Goal: Transaction & Acquisition: Book appointment/travel/reservation

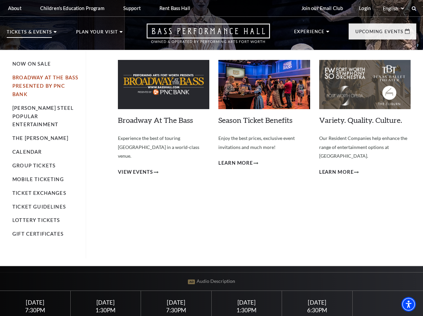
click at [47, 86] on link "Broadway At The Bass presented by PNC Bank" at bounding box center [45, 86] width 66 height 22
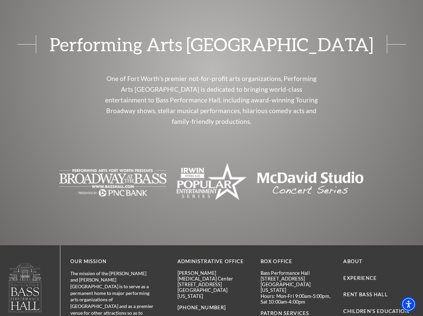
scroll to position [579, 0]
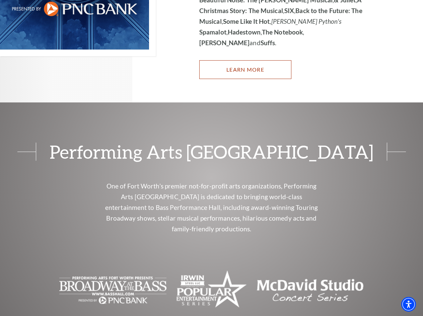
click at [237, 60] on link "Learn More" at bounding box center [245, 69] width 92 height 19
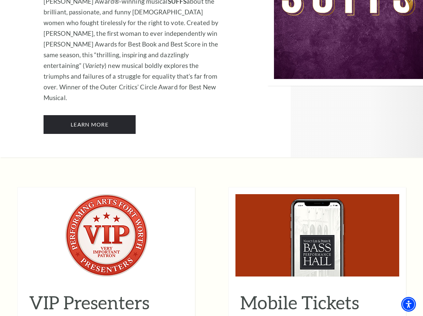
scroll to position [4485, 0]
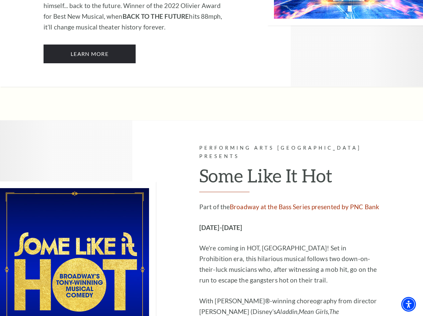
drag, startPoint x: 189, startPoint y: 52, endPoint x: 183, endPoint y: -17, distance: 69.2
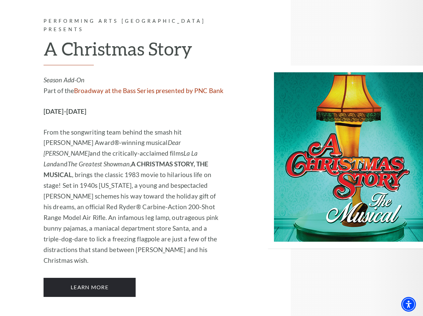
scroll to position [1720, 0]
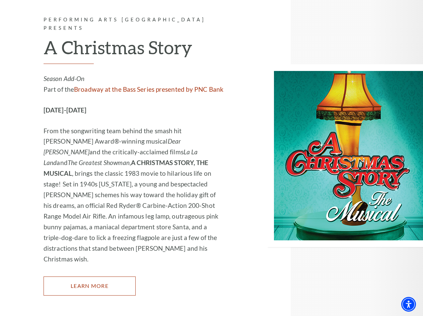
click at [117, 276] on link "Learn More" at bounding box center [90, 285] width 92 height 19
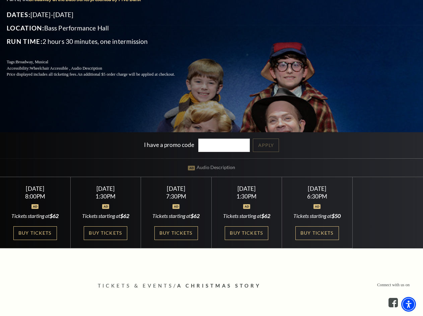
scroll to position [134, 0]
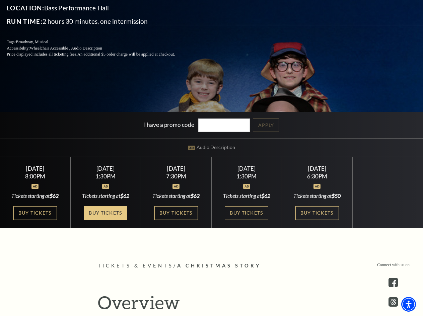
click at [106, 219] on link "Buy Tickets" at bounding box center [106, 213] width 44 height 14
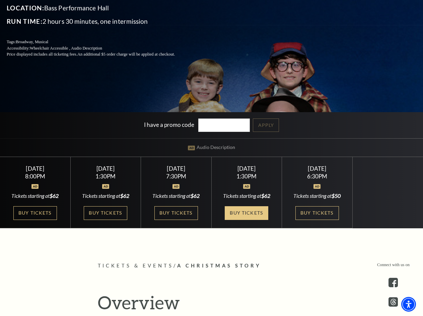
click at [239, 211] on link "Buy Tickets" at bounding box center [247, 213] width 44 height 14
click at [254, 210] on link "Buy Tickets" at bounding box center [247, 213] width 44 height 14
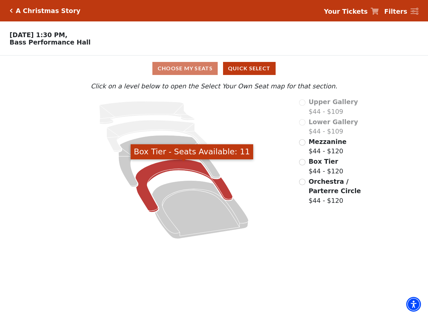
click at [178, 168] on icon "Box Tier - Seats Available: 11" at bounding box center [183, 185] width 97 height 53
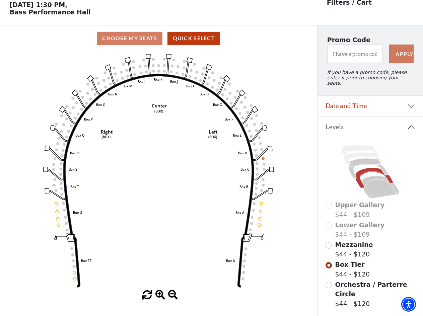
scroll to position [31, 0]
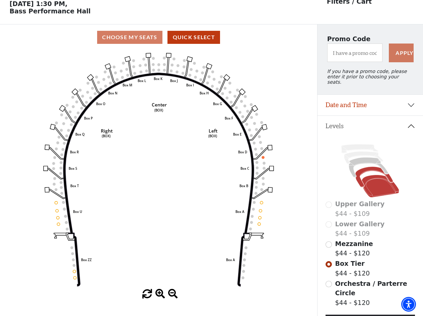
click at [372, 177] on icon at bounding box center [379, 186] width 37 height 22
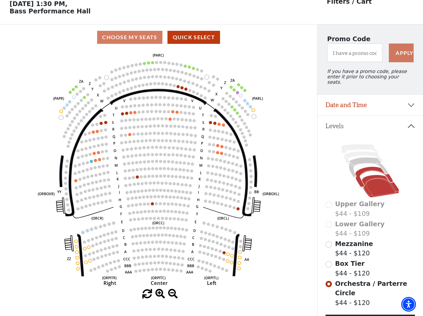
click at [367, 167] on icon at bounding box center [373, 177] width 37 height 20
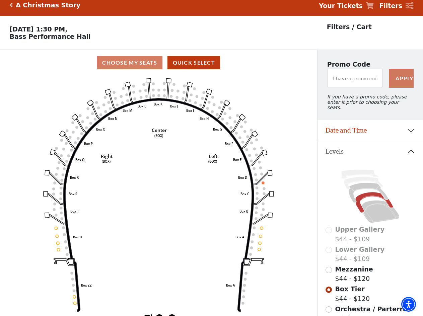
scroll to position [0, 0]
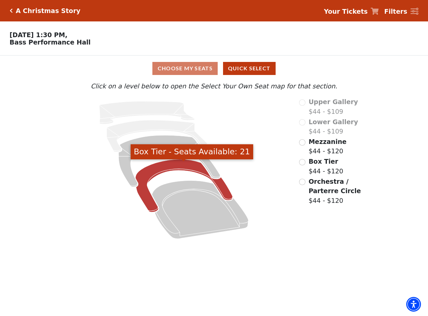
click at [167, 170] on icon "Box Tier - Seats Available: 21" at bounding box center [183, 185] width 97 height 53
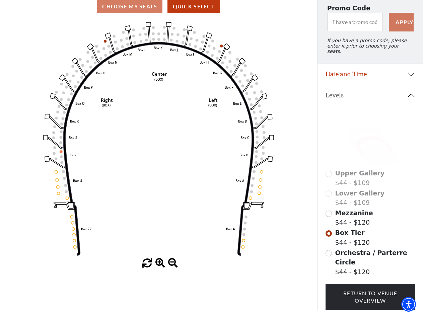
scroll to position [67, 0]
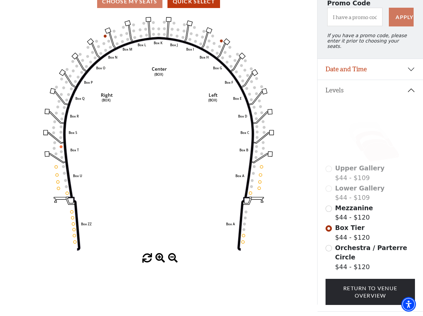
click at [376, 142] on icon at bounding box center [379, 150] width 37 height 22
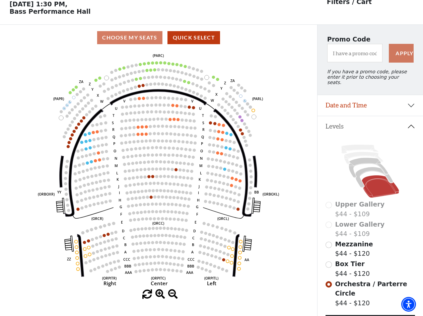
scroll to position [31, 0]
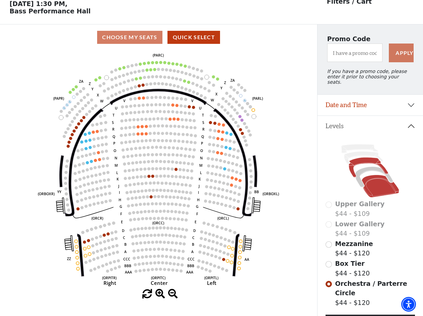
click at [370, 161] on icon at bounding box center [368, 168] width 39 height 20
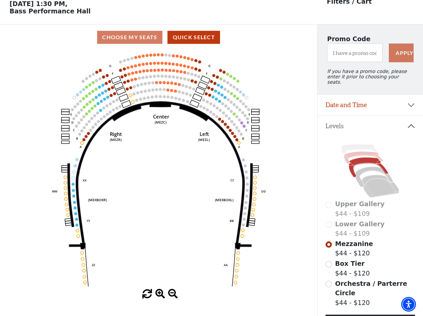
click at [358, 153] on icon at bounding box center [363, 158] width 39 height 12
click at [374, 187] on icon at bounding box center [379, 186] width 37 height 22
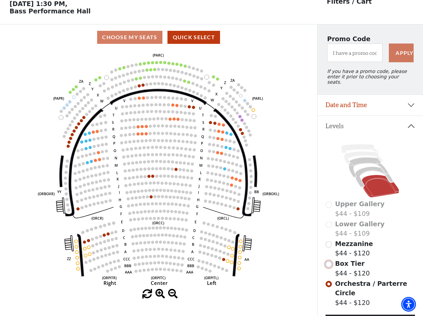
click at [327, 261] on input "Box Tier$44 - $120\a" at bounding box center [328, 264] width 6 height 6
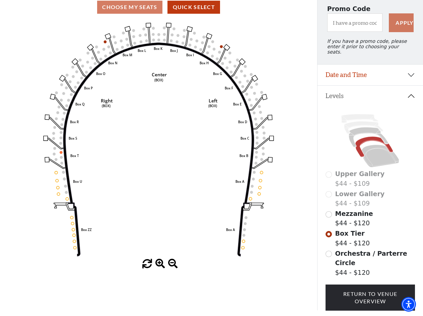
scroll to position [0, 0]
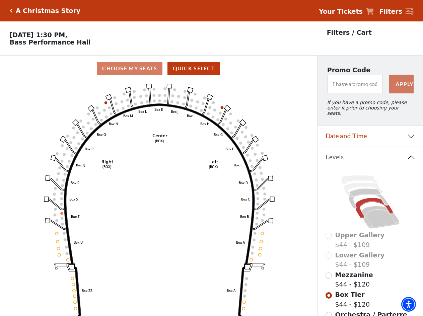
click at [10, 10] on icon "Click here to go back to filters" at bounding box center [11, 10] width 3 height 5
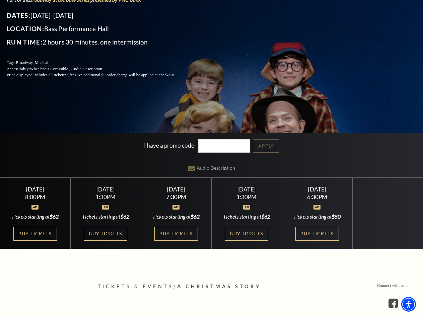
scroll to position [134, 0]
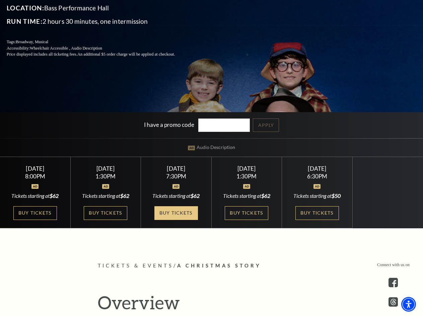
click at [165, 218] on link "Buy Tickets" at bounding box center [176, 213] width 44 height 14
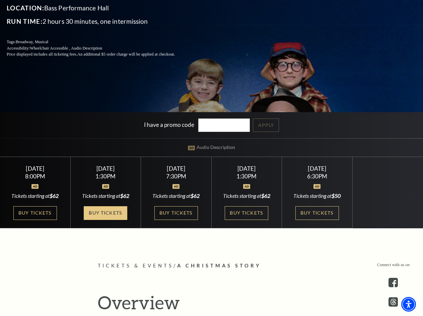
click at [103, 217] on link "Buy Tickets" at bounding box center [106, 213] width 44 height 14
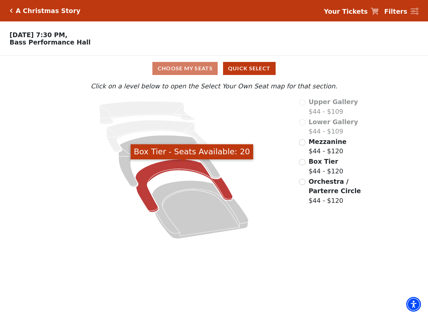
click at [170, 166] on icon "Box Tier - Seats Available: 20" at bounding box center [183, 185] width 97 height 53
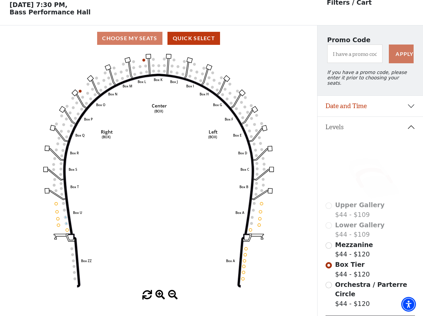
scroll to position [31, 0]
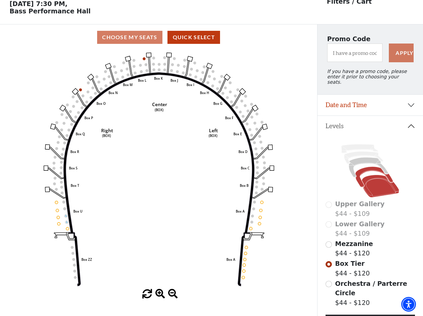
click at [373, 175] on icon at bounding box center [379, 186] width 37 height 22
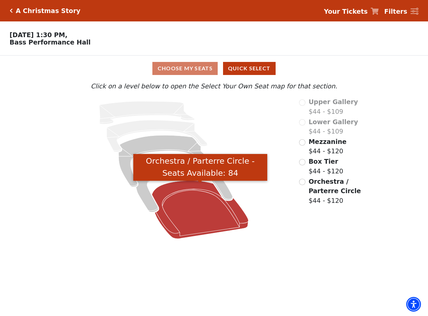
click at [194, 203] on icon "Orchestra / Parterre Circle - Seats Available: 84" at bounding box center [200, 210] width 96 height 58
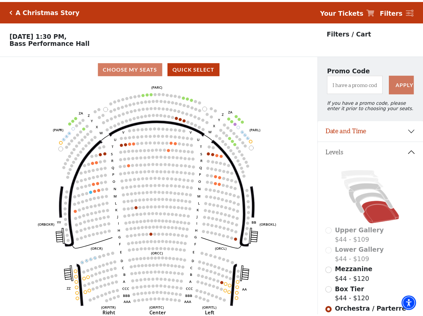
scroll to position [31, 0]
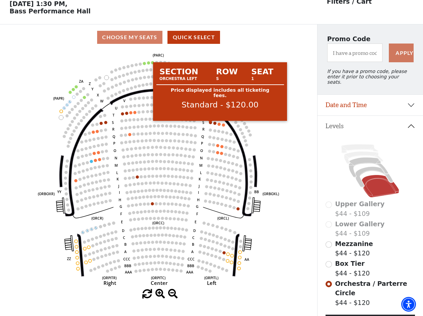
click at [211, 124] on circle at bounding box center [210, 122] width 3 height 3
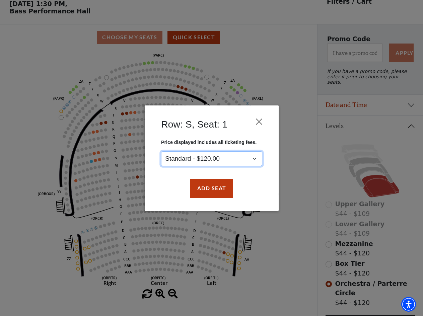
click at [232, 162] on select "Standard - $120.00" at bounding box center [211, 158] width 101 height 15
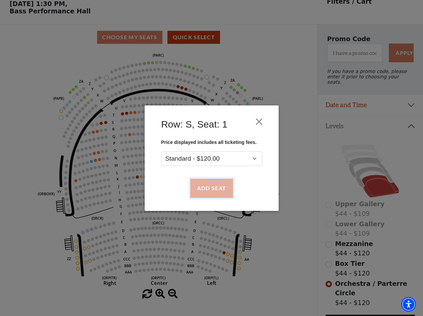
click at [216, 189] on button "Add Seat" at bounding box center [211, 188] width 43 height 19
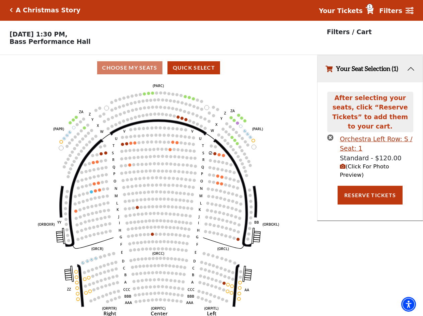
scroll to position [0, 0]
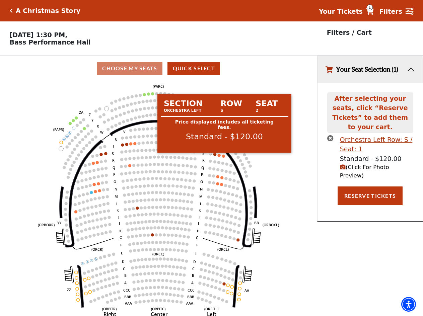
click at [214, 156] on circle at bounding box center [214, 154] width 3 height 3
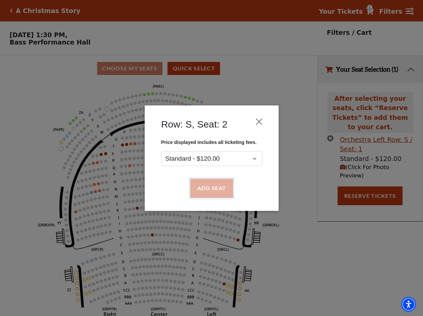
click at [211, 190] on button "Add Seat" at bounding box center [211, 188] width 43 height 19
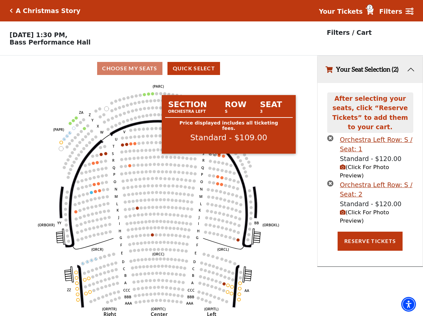
click at [220, 157] on circle at bounding box center [219, 155] width 3 height 3
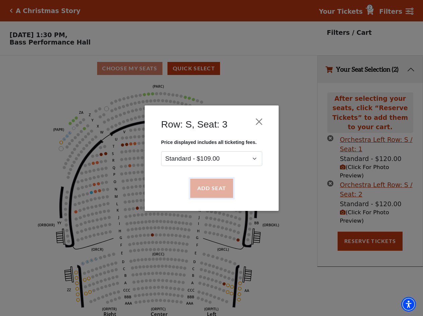
click at [215, 182] on button "Add Seat" at bounding box center [211, 188] width 43 height 19
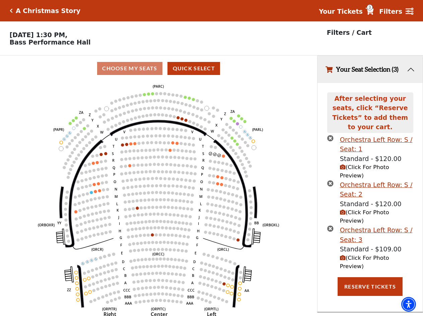
click at [330, 225] on icon "times-circle" at bounding box center [330, 228] width 6 height 6
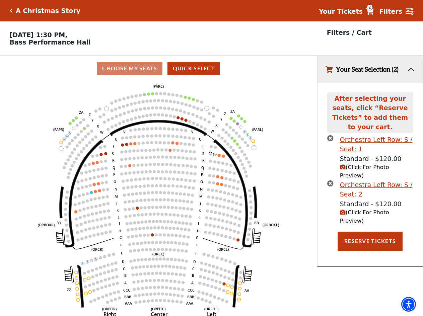
click at [330, 180] on icon "times-circle" at bounding box center [330, 183] width 6 height 6
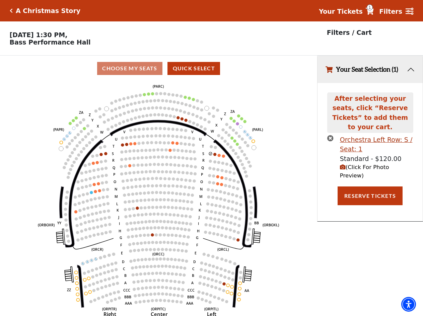
click at [331, 135] on icon "times-circle" at bounding box center [330, 138] width 6 height 6
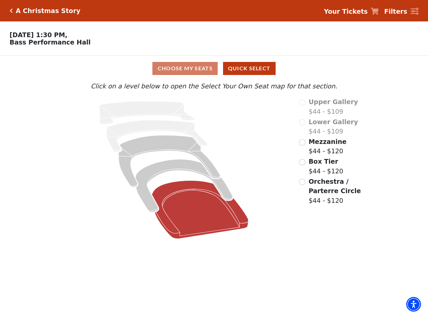
click at [196, 213] on icon "Orchestra / Parterre Circle - Seats Available: 80" at bounding box center [200, 210] width 96 height 58
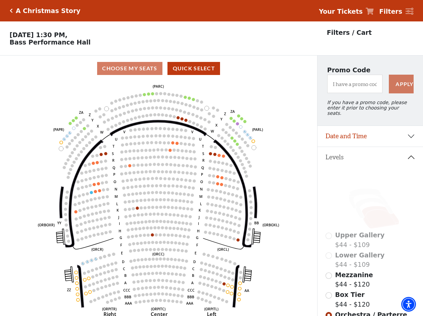
click at [44, 12] on h5 "A Christmas Story" at bounding box center [48, 11] width 65 height 8
click at [9, 10] on div "A Christmas Story Your Tickets Filters" at bounding box center [211, 10] width 423 height 21
click at [11, 9] on icon "Click here to go back to filters" at bounding box center [11, 10] width 3 height 5
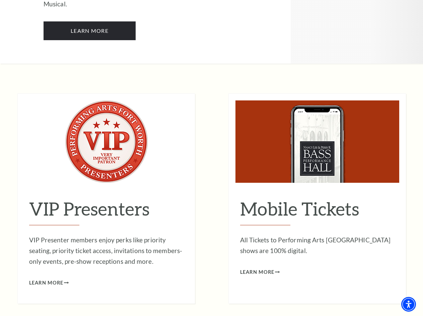
scroll to position [4579, 0]
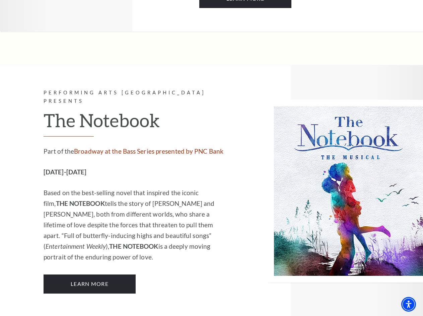
drag, startPoint x: 200, startPoint y: 87, endPoint x: 194, endPoint y: -29, distance: 116.0
